Goal: Information Seeking & Learning: Learn about a topic

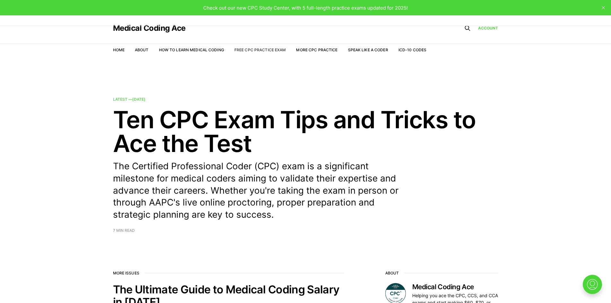
click at [244, 49] on link "Free CPC Practice Exam" at bounding box center [260, 49] width 52 height 5
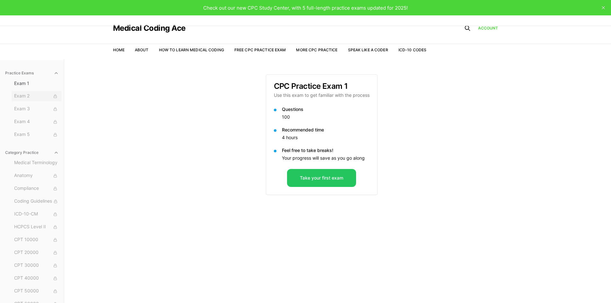
click at [39, 97] on span "Exam 2" at bounding box center [36, 96] width 45 height 7
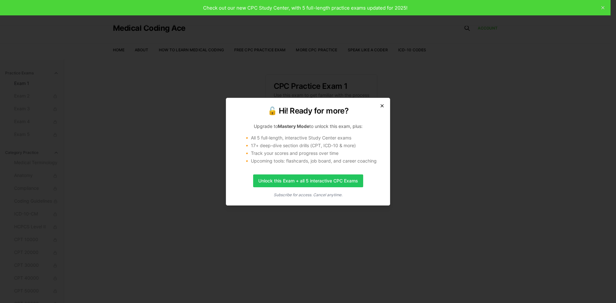
click at [382, 103] on icon "button" at bounding box center [382, 105] width 5 height 5
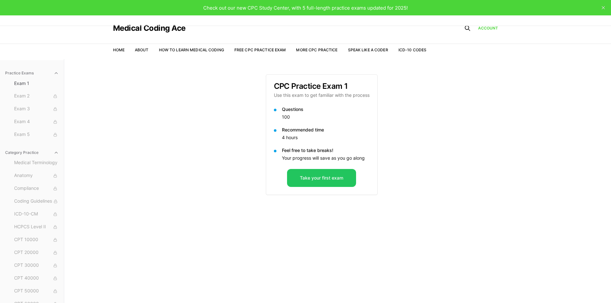
click at [139, 68] on div "Practice Exams Exam 1 Exam 2 Exam 3 Exam 4 Exam 5 Category Practice Medical Ter…" at bounding box center [305, 210] width 611 height 303
click at [119, 48] on link "Home" at bounding box center [119, 49] width 12 height 5
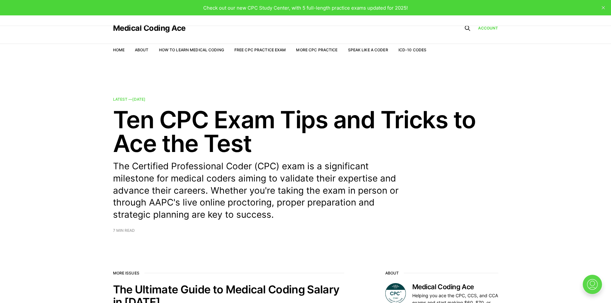
click at [592, 283] on img at bounding box center [592, 284] width 21 height 21
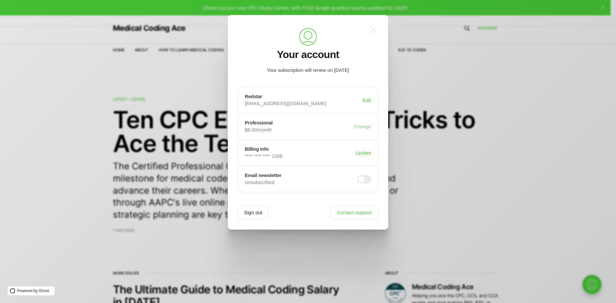
click at [368, 130] on button "Change" at bounding box center [363, 127] width 20 height 12
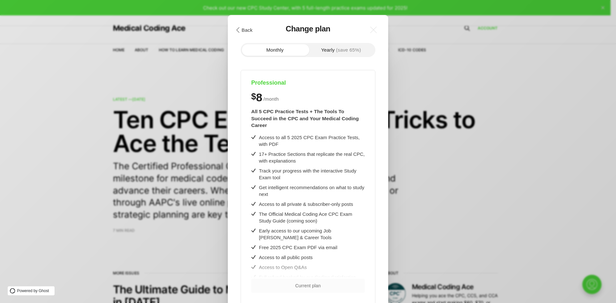
click at [250, 30] on button ".cls-1{fill:none;stroke:currentColor;stroke-linecap:round;stroke-linejoin:round…" at bounding box center [244, 29] width 22 height 11
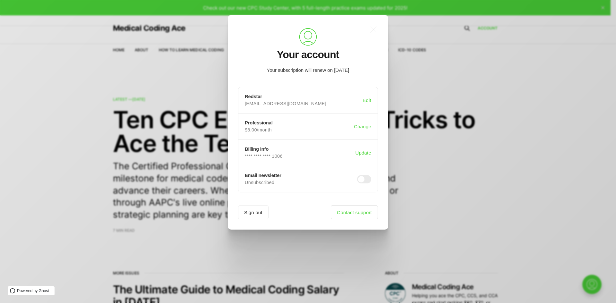
click at [355, 213] on link "Contact support" at bounding box center [354, 212] width 47 height 14
click at [477, 210] on div ".a{fill:none;stroke:currentColor;stroke-linecap:round;stroke-linejoin:round;str…" at bounding box center [313, 151] width 626 height 303
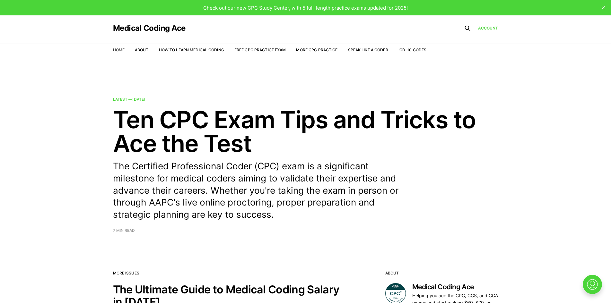
click at [121, 49] on link "Home" at bounding box center [119, 49] width 12 height 5
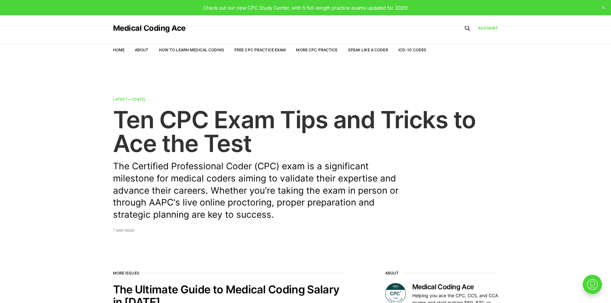
click at [124, 233] on span "7 min read" at bounding box center [124, 231] width 22 height 4
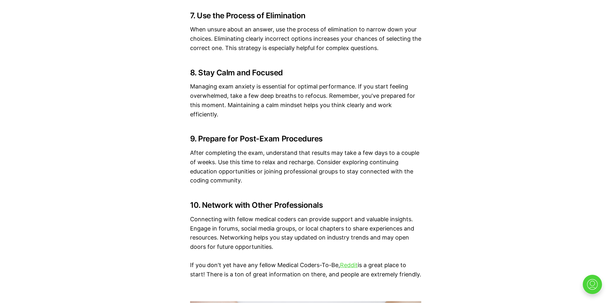
scroll to position [1380, 0]
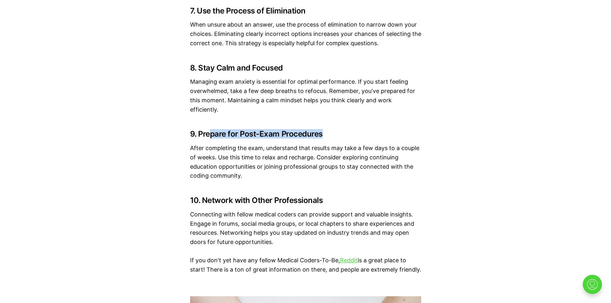
drag, startPoint x: 319, startPoint y: 125, endPoint x: 209, endPoint y: 123, distance: 110.1
click at [209, 130] on h3 "9. Prepare for Post-Exam Procedures" at bounding box center [305, 134] width 231 height 9
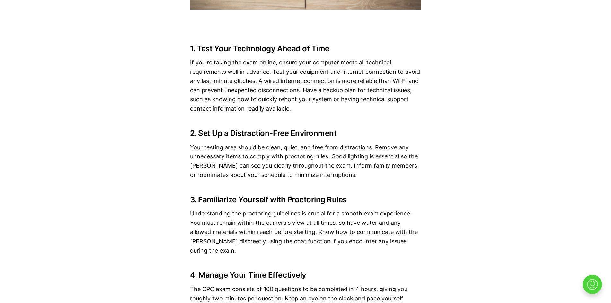
scroll to position [706, 0]
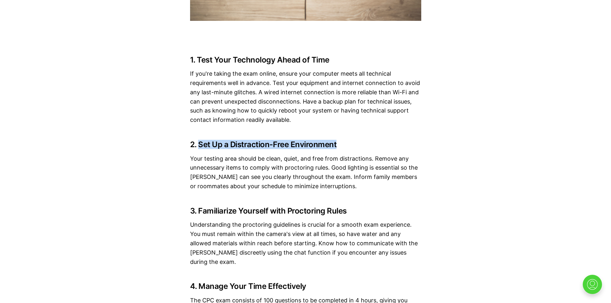
drag, startPoint x: 199, startPoint y: 145, endPoint x: 347, endPoint y: 143, distance: 147.9
click at [347, 143] on h3 "2. Set Up a Distraction-Free Environment" at bounding box center [305, 144] width 231 height 9
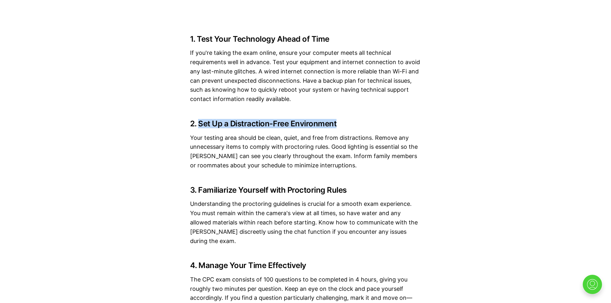
scroll to position [738, 0]
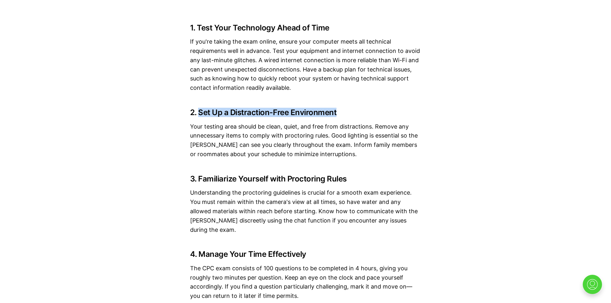
copy h3 "Set Up a Distraction-Free Environment"
